Goal: Task Accomplishment & Management: Manage account settings

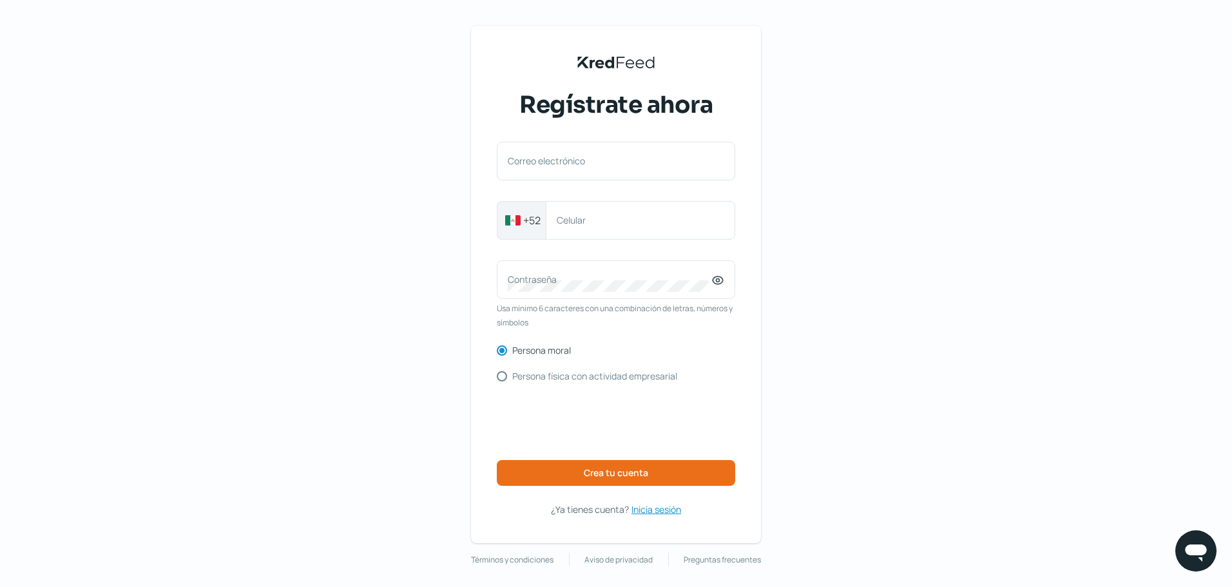
click at [651, 511] on span "Inicia sesión" at bounding box center [657, 509] width 50 height 16
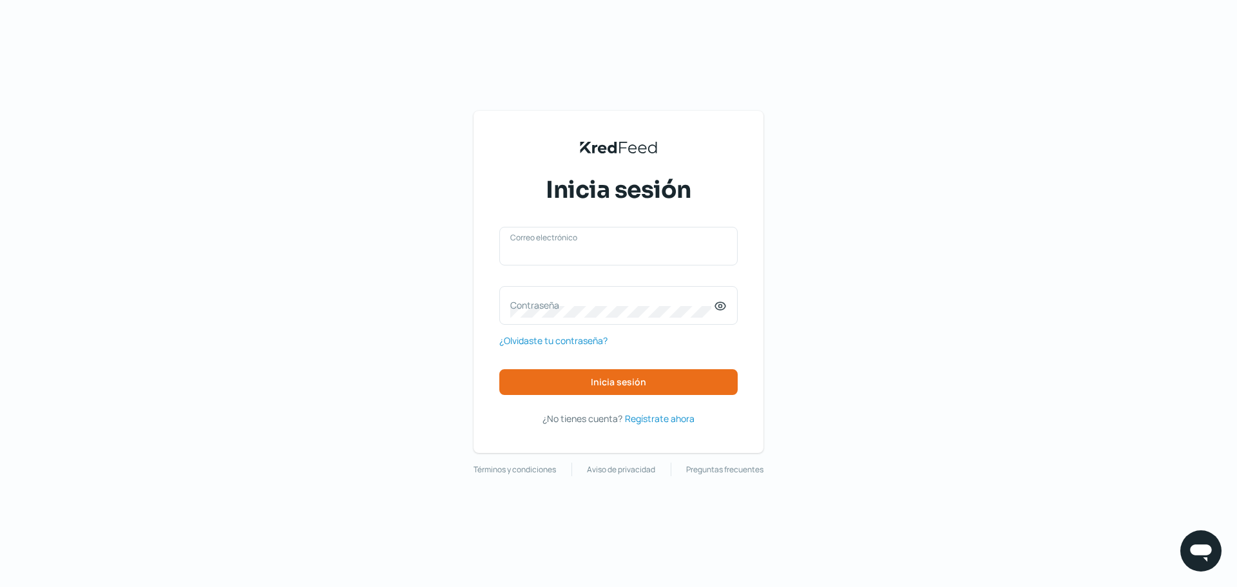
type input "[EMAIL_ADDRESS][DOMAIN_NAME]"
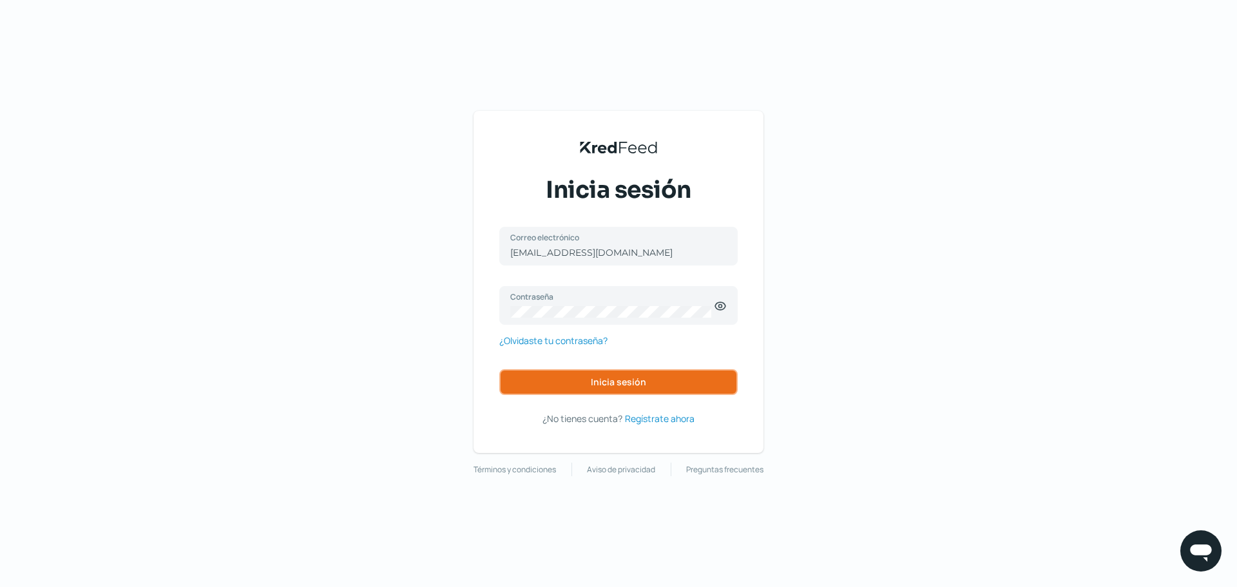
click at [630, 382] on span "Inicia sesión" at bounding box center [618, 382] width 55 height 9
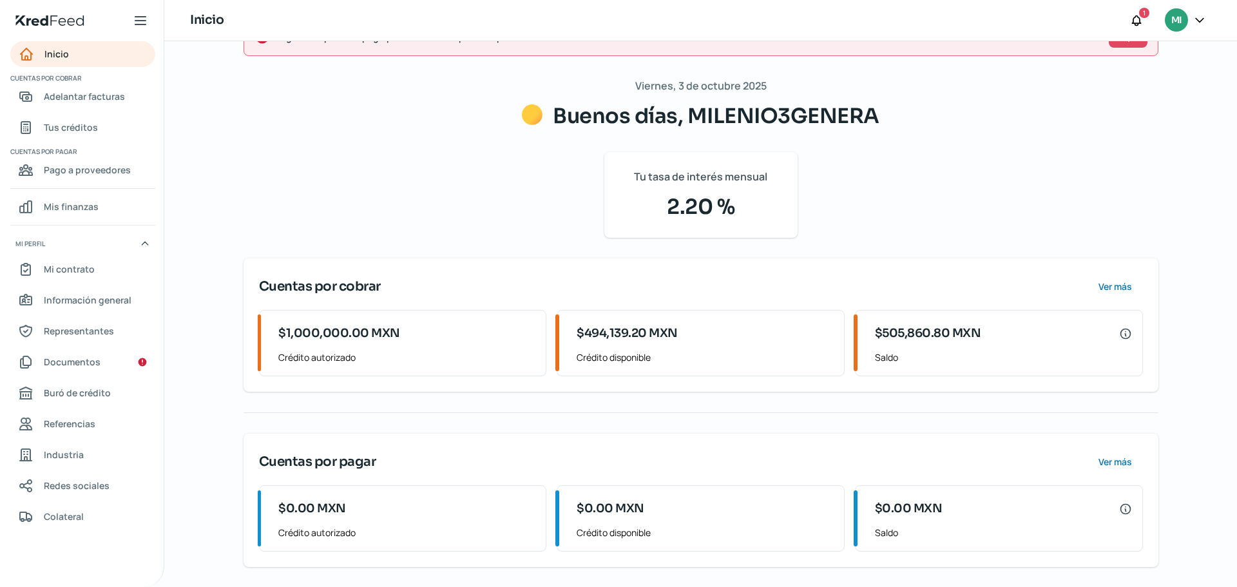
scroll to position [92, 0]
click at [71, 126] on span "Tus créditos" at bounding box center [71, 127] width 54 height 16
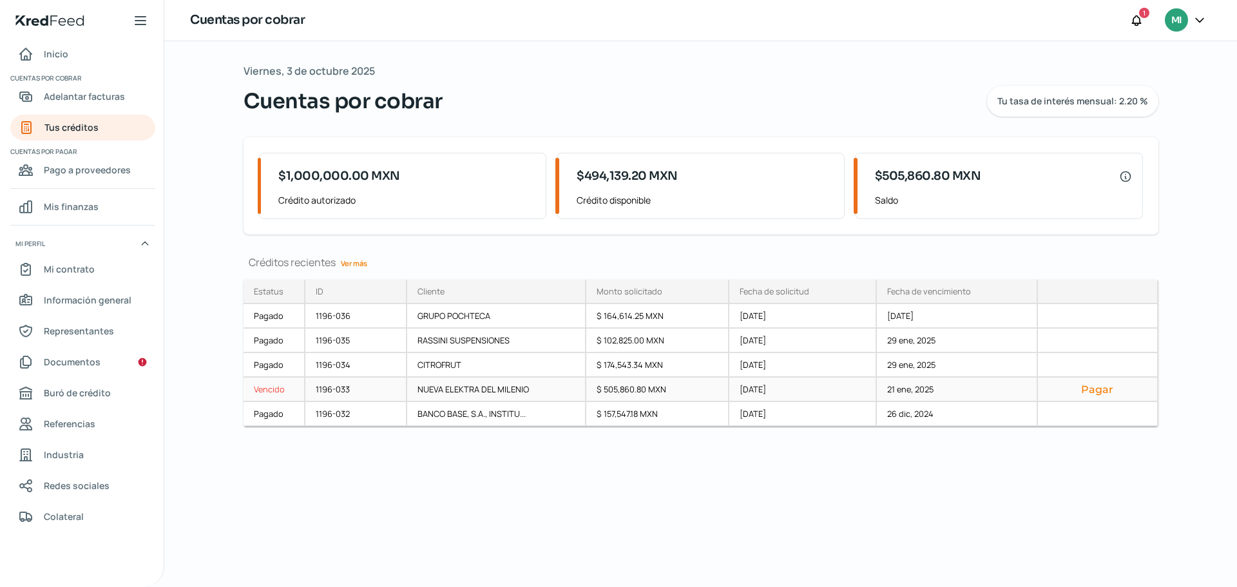
click at [1087, 389] on button "Pagar" at bounding box center [1098, 389] width 99 height 13
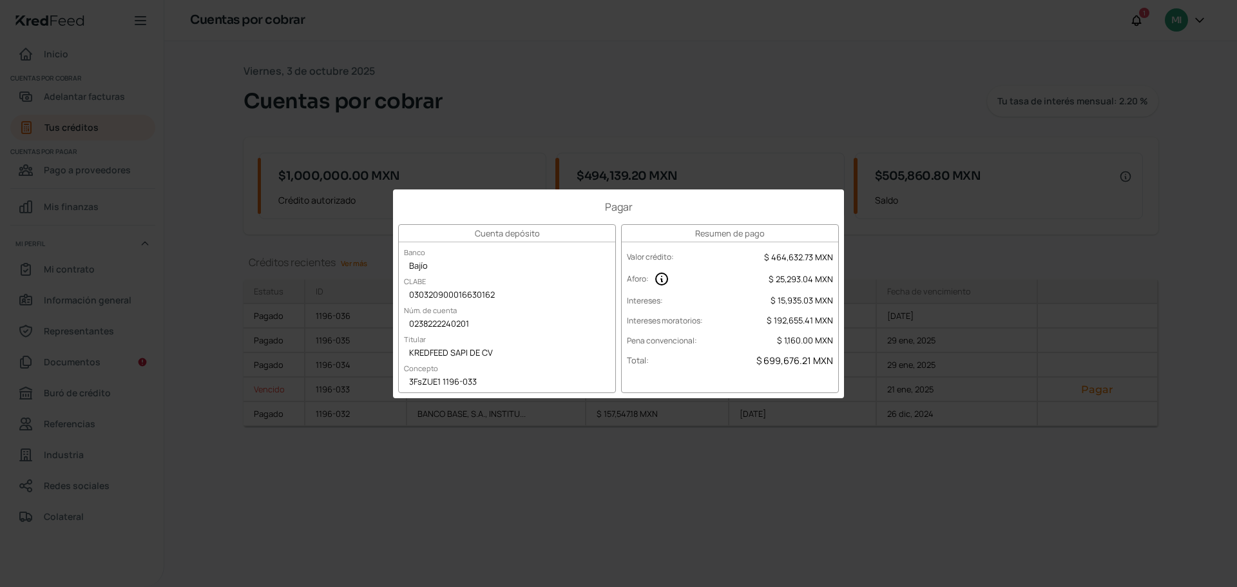
click at [1204, 173] on div "Pagar Cuenta depósito Banco Bajío CLABE 030320900016630162 Núm. de cuenta 02382…" at bounding box center [618, 293] width 1237 height 587
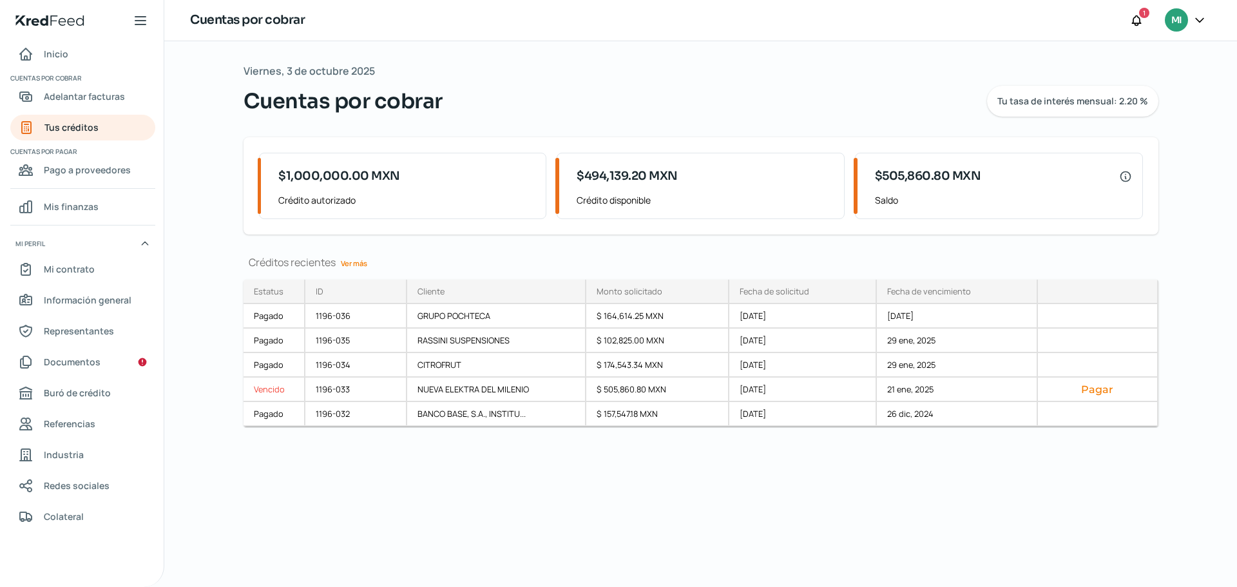
click at [1197, 19] on icon at bounding box center [1200, 20] width 8 height 4
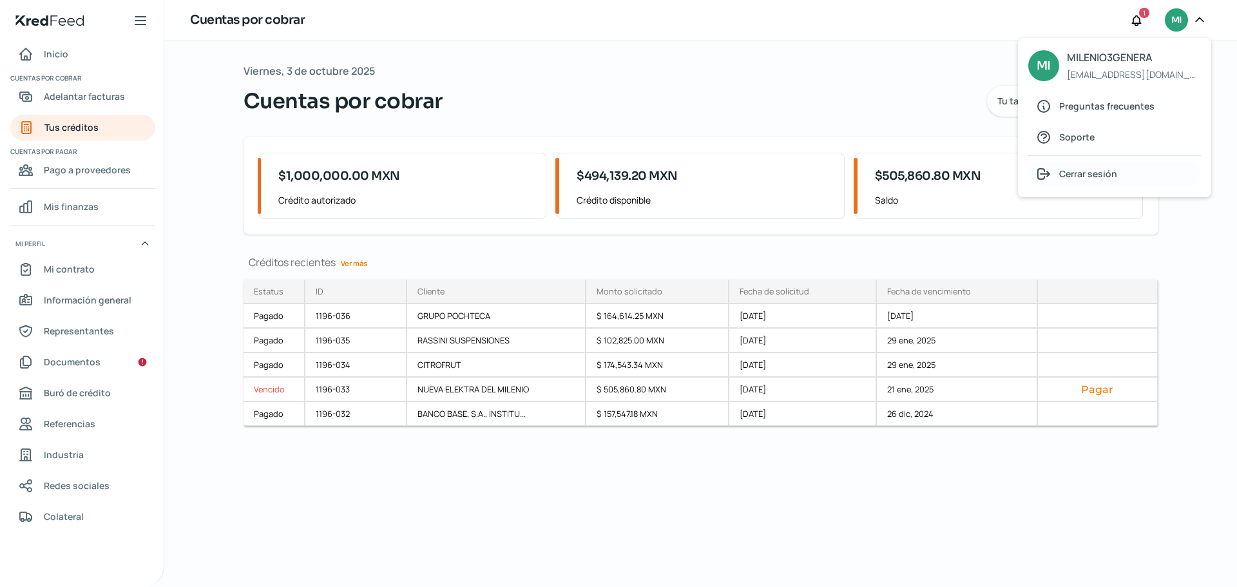
click at [1070, 171] on span "Cerrar sesión" at bounding box center [1089, 174] width 58 height 16
